Goal: Check status: Check status

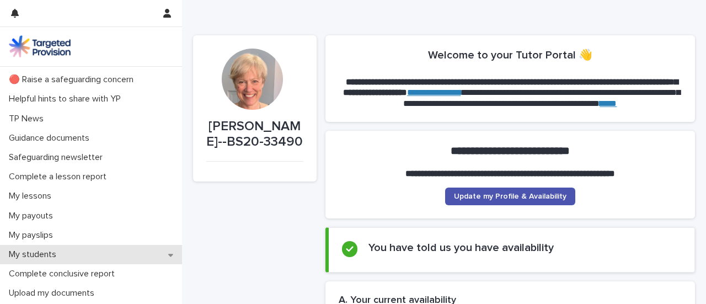
scroll to position [49, 0]
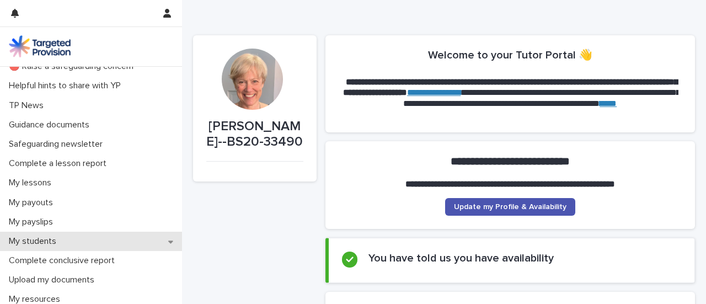
click at [168, 242] on icon at bounding box center [170, 242] width 5 height 3
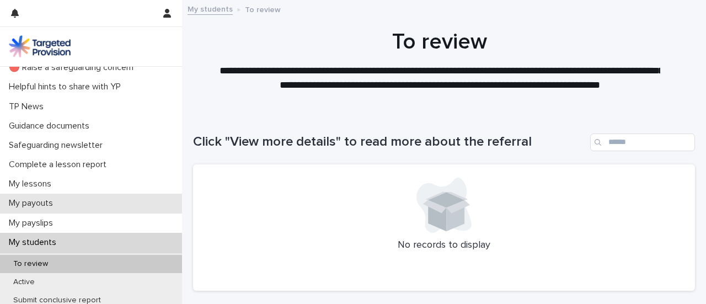
scroll to position [68, 0]
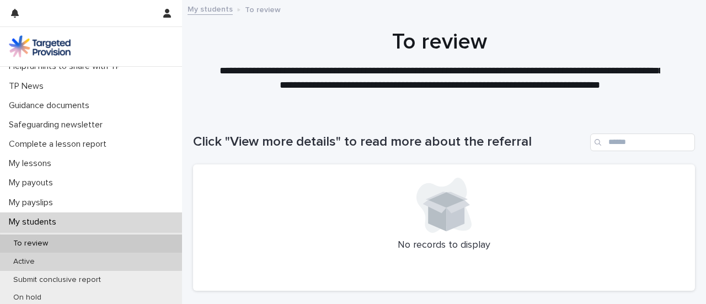
click at [135, 260] on div "Active" at bounding box center [91, 262] width 182 height 18
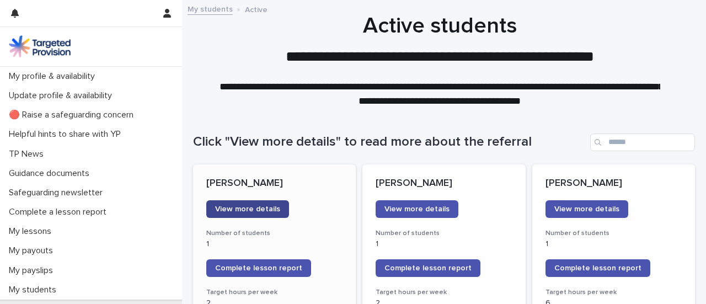
click at [247, 212] on span "View more details" at bounding box center [247, 209] width 65 height 8
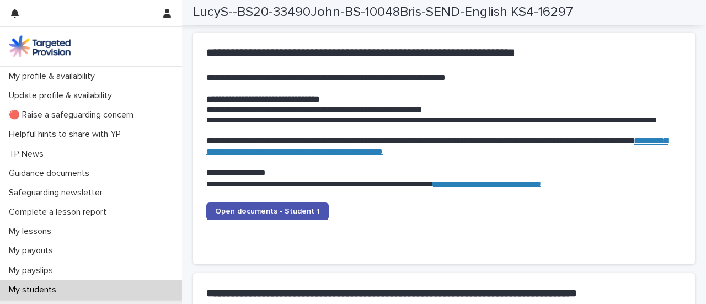
scroll to position [1121, 0]
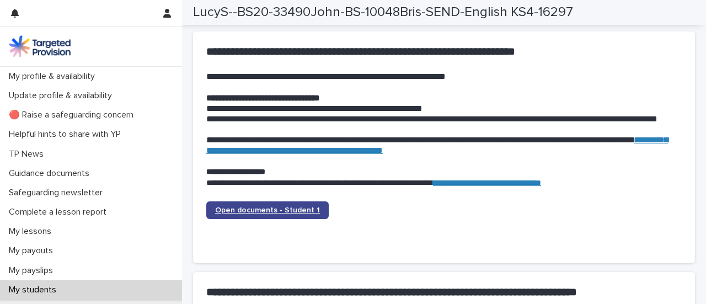
click at [249, 212] on span "Open documents - Student 1" at bounding box center [267, 210] width 105 height 8
click at [288, 214] on span "Open documents - Student 1" at bounding box center [267, 210] width 105 height 8
